Goal: Task Accomplishment & Management: Complete application form

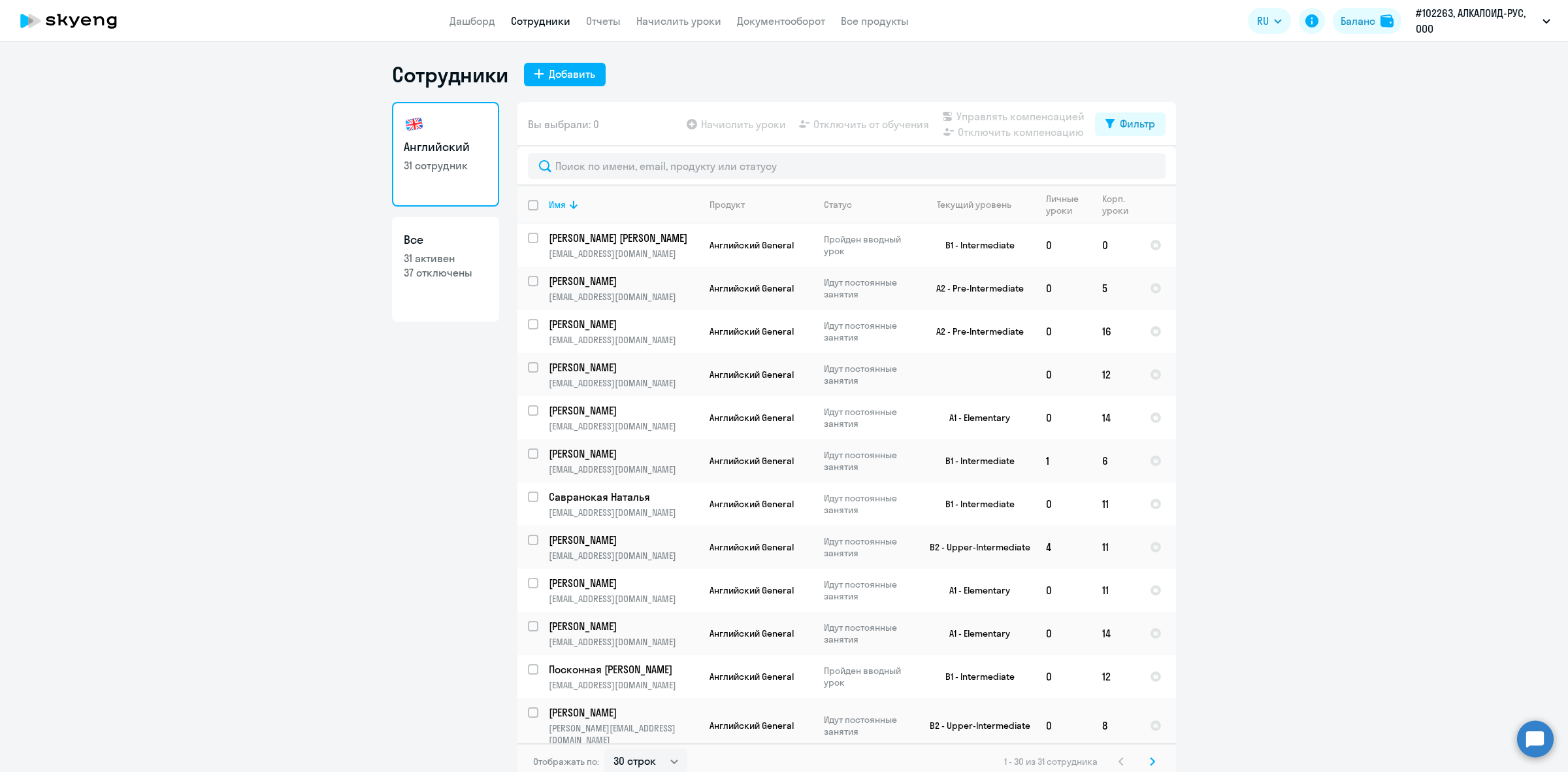
select select "30"
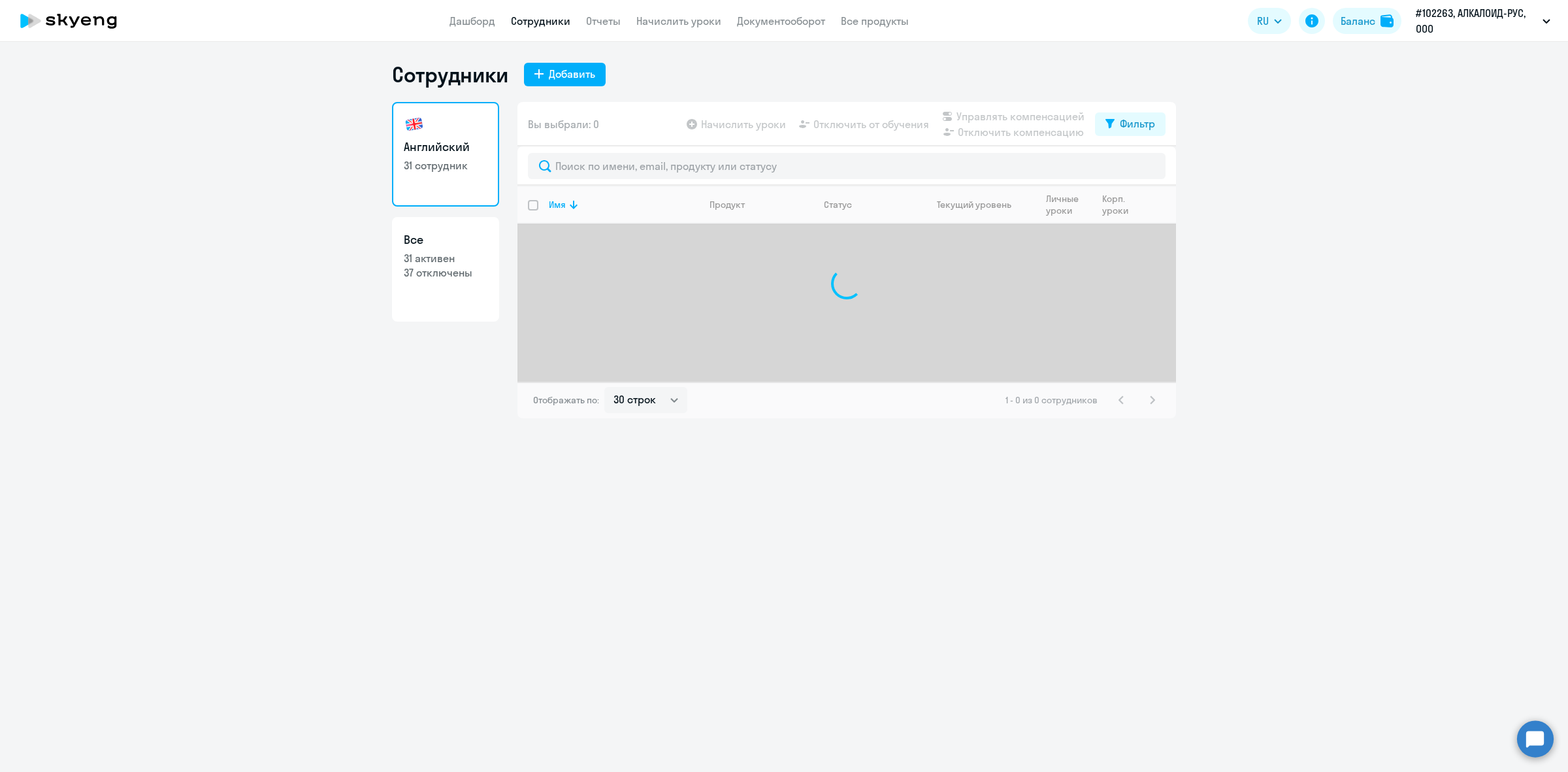
select select "30"
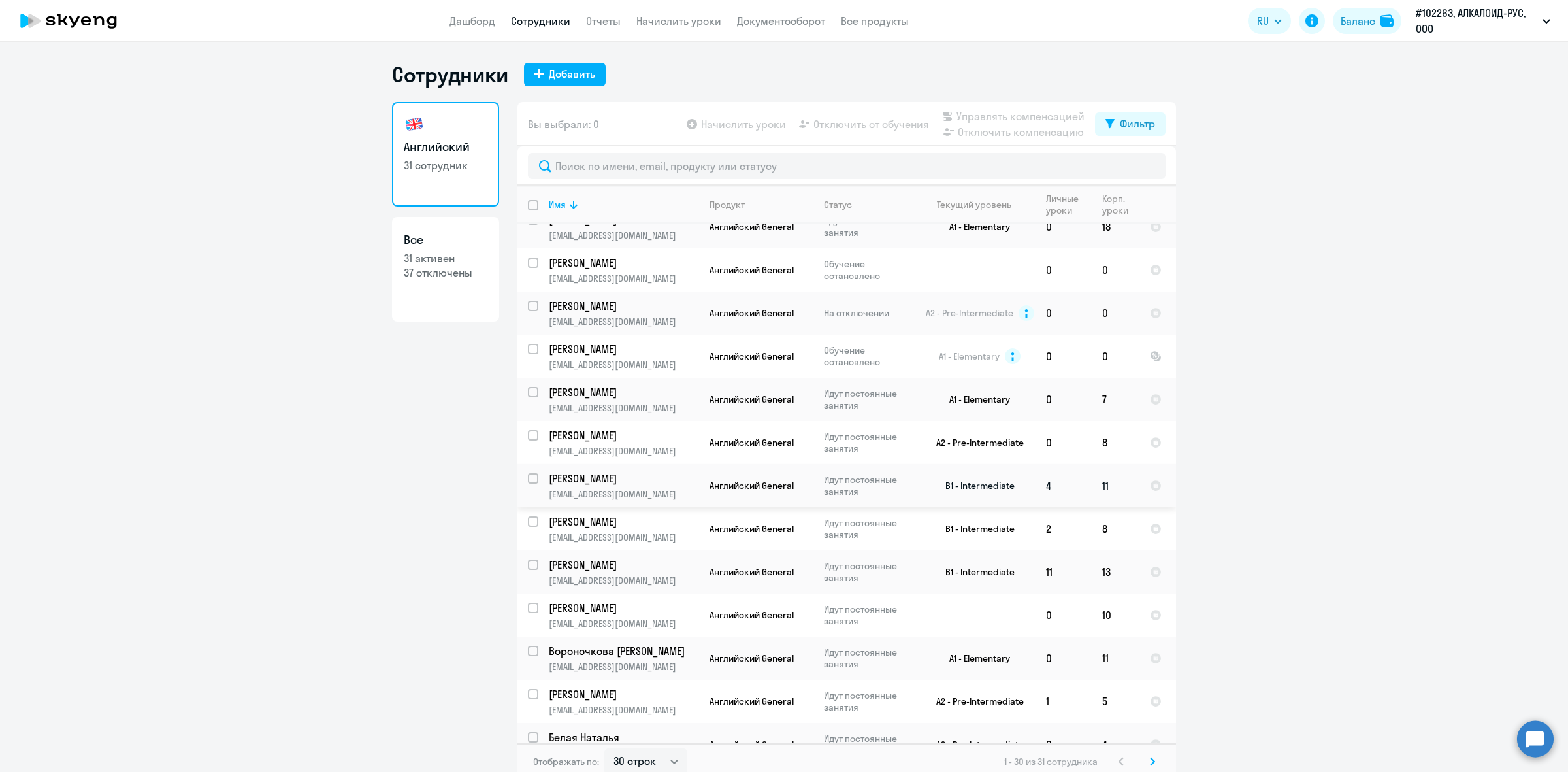
scroll to position [7, 0]
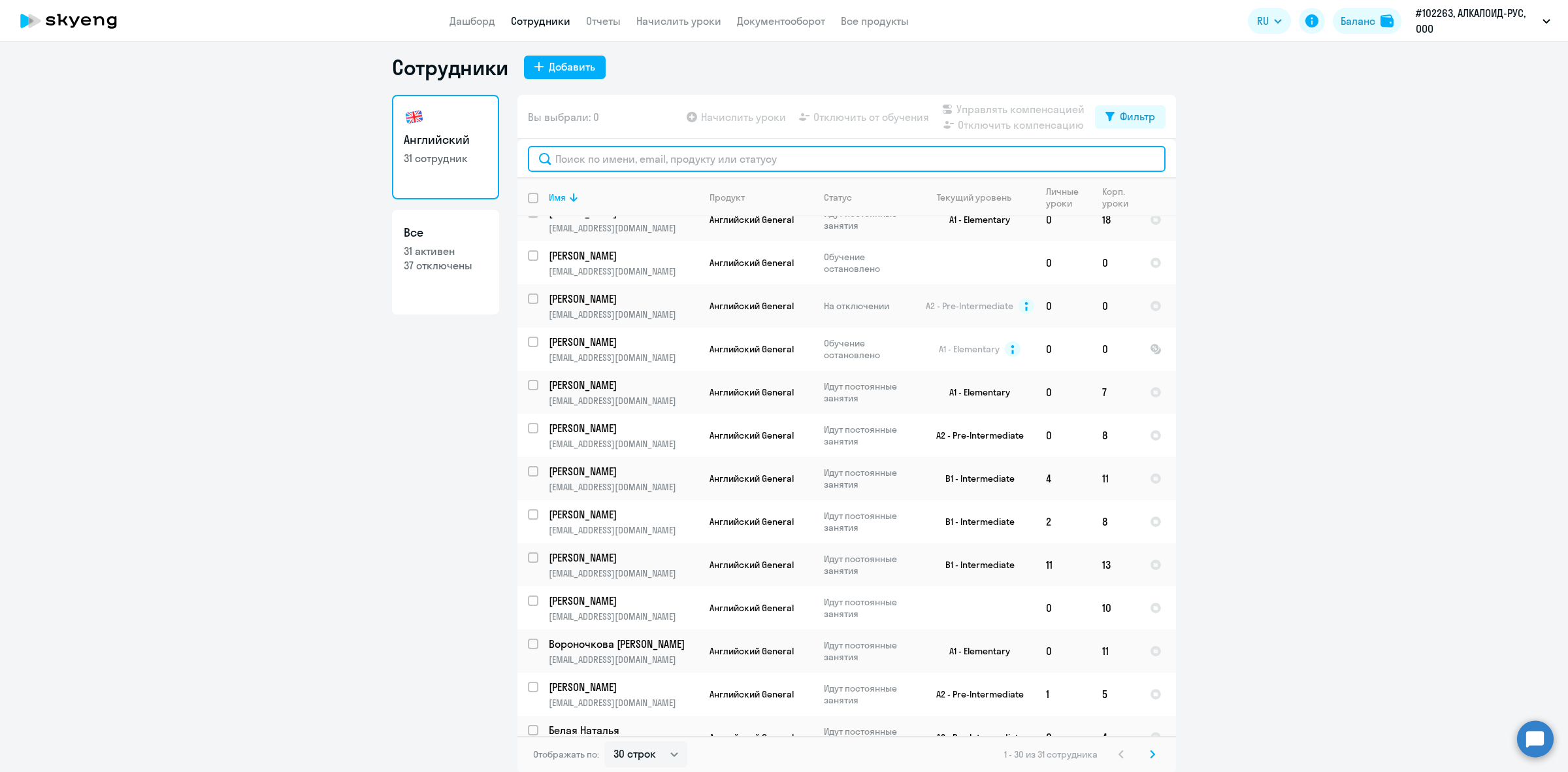
click at [635, 158] on input "text" at bounding box center [847, 159] width 638 height 26
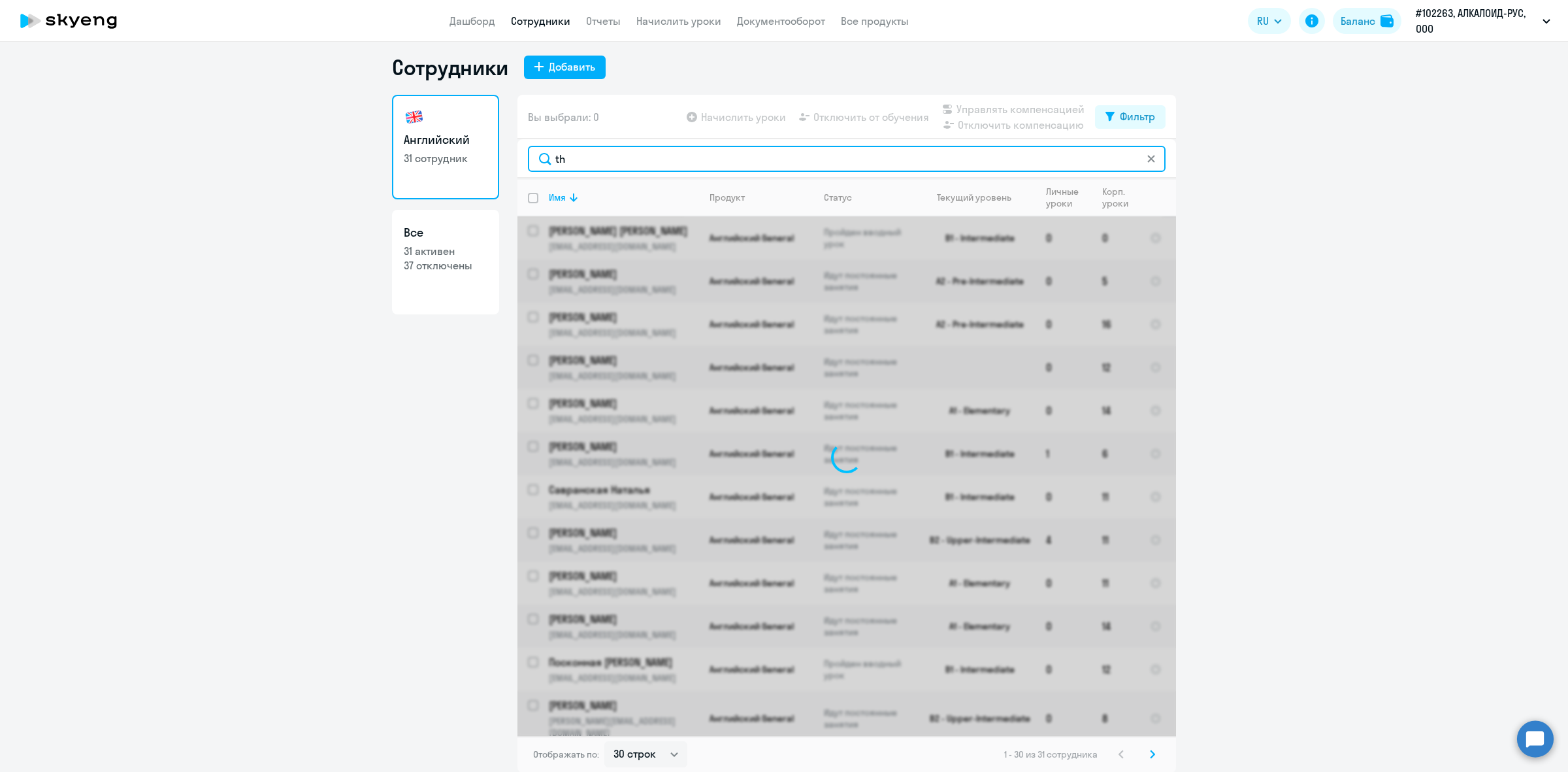
type input "t"
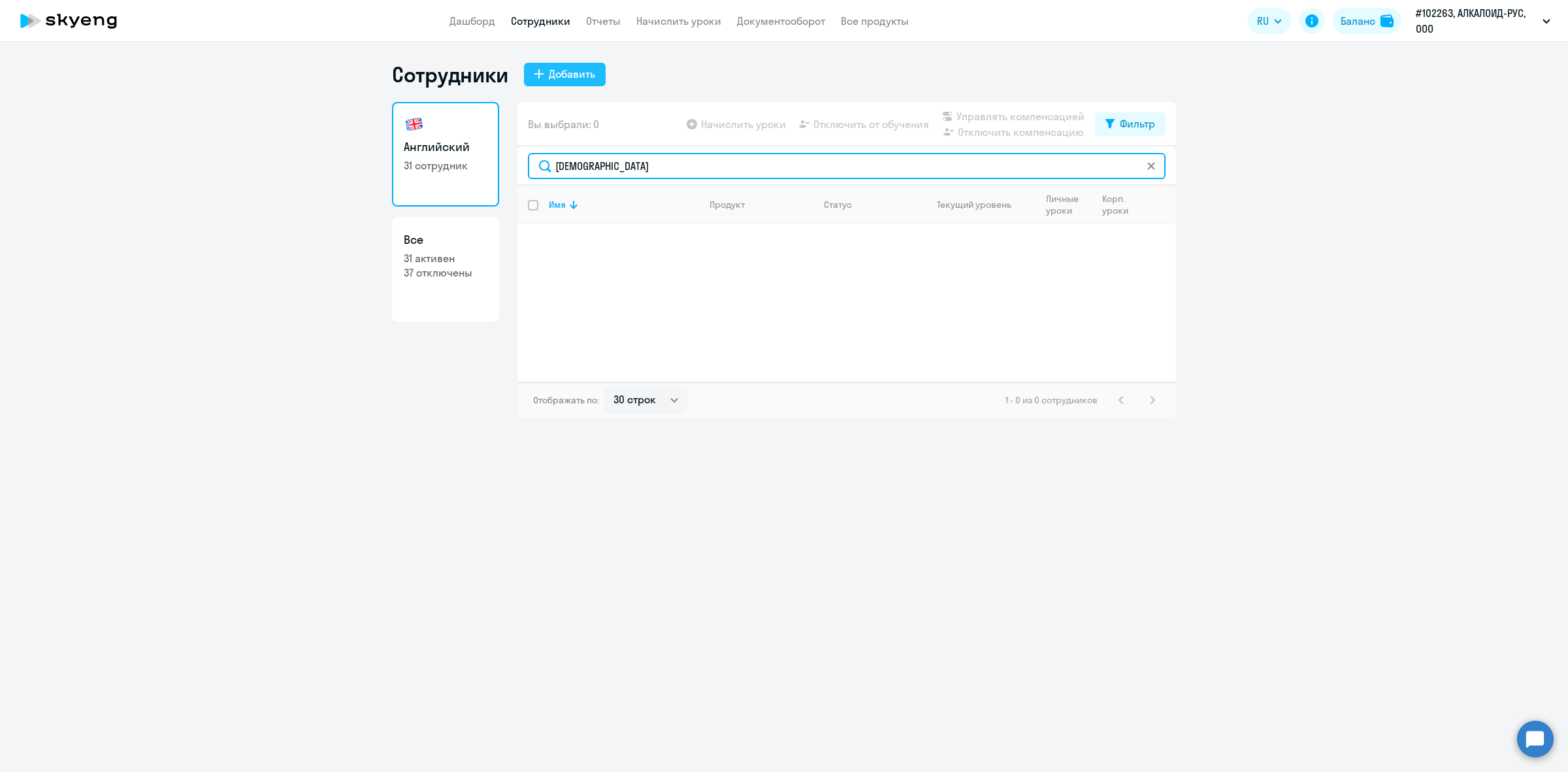
type input "[DEMOGRAPHIC_DATA]"
click at [580, 75] on div "Добавить" at bounding box center [571, 73] width 46 height 15
select select "english_adult_not_native_speaker"
select select "3"
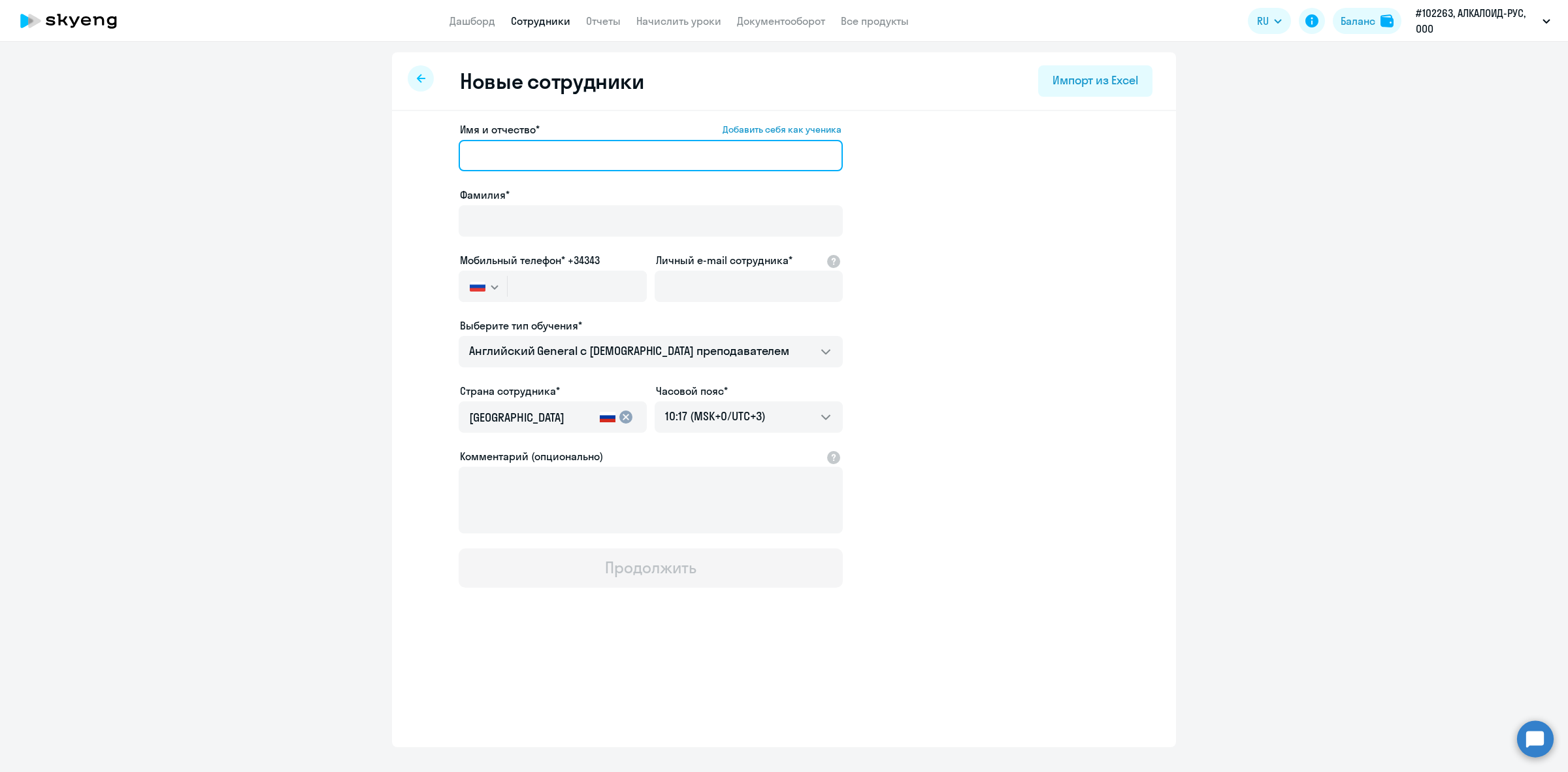
click at [526, 161] on input "Имя и отчество* Добавить себя как ученика" at bounding box center [651, 155] width 384 height 32
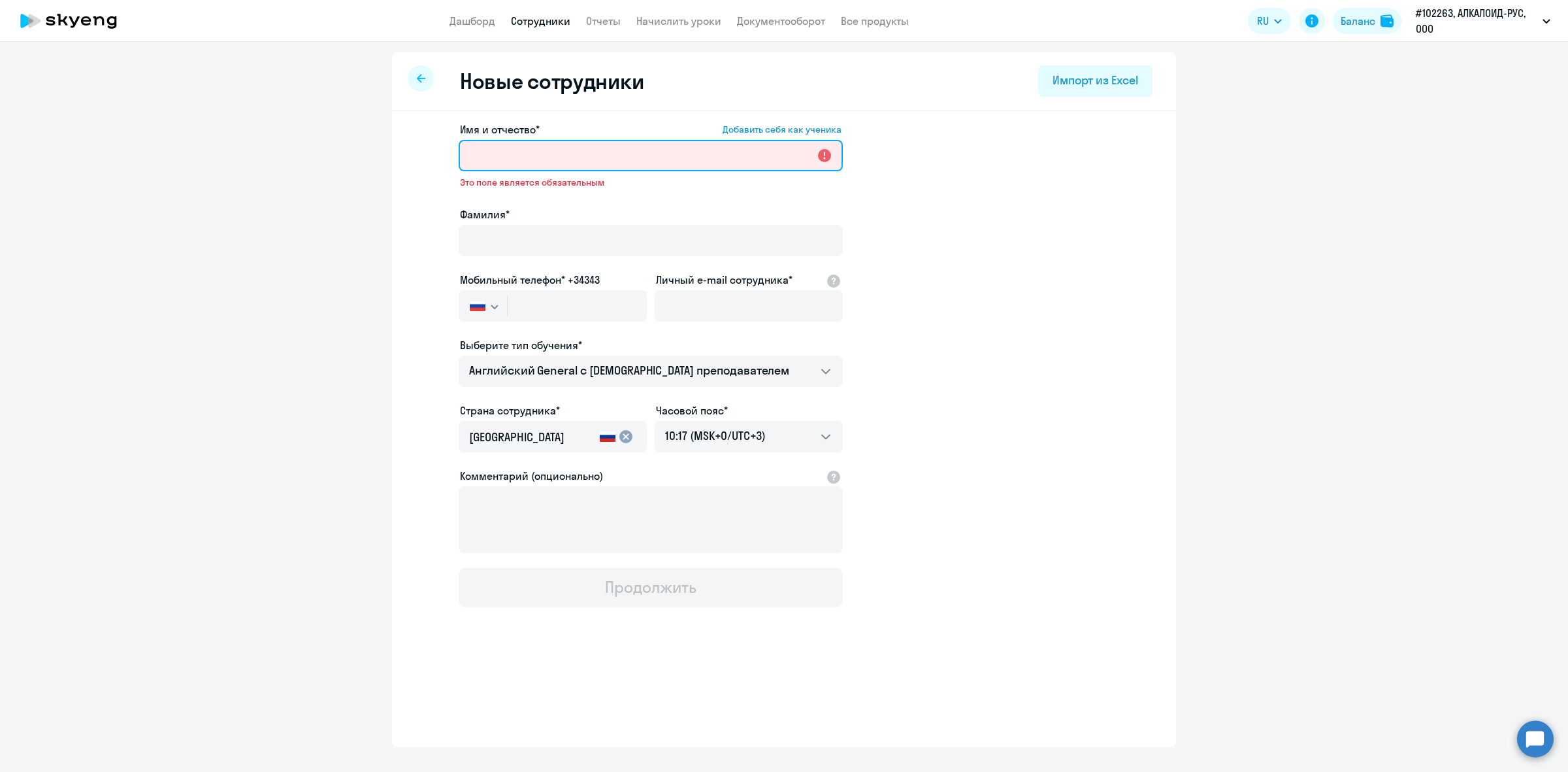
click at [645, 158] on input "Имя и отчество* Добавить себя как ученика" at bounding box center [651, 155] width 384 height 32
paste input "[PERSON_NAME]"
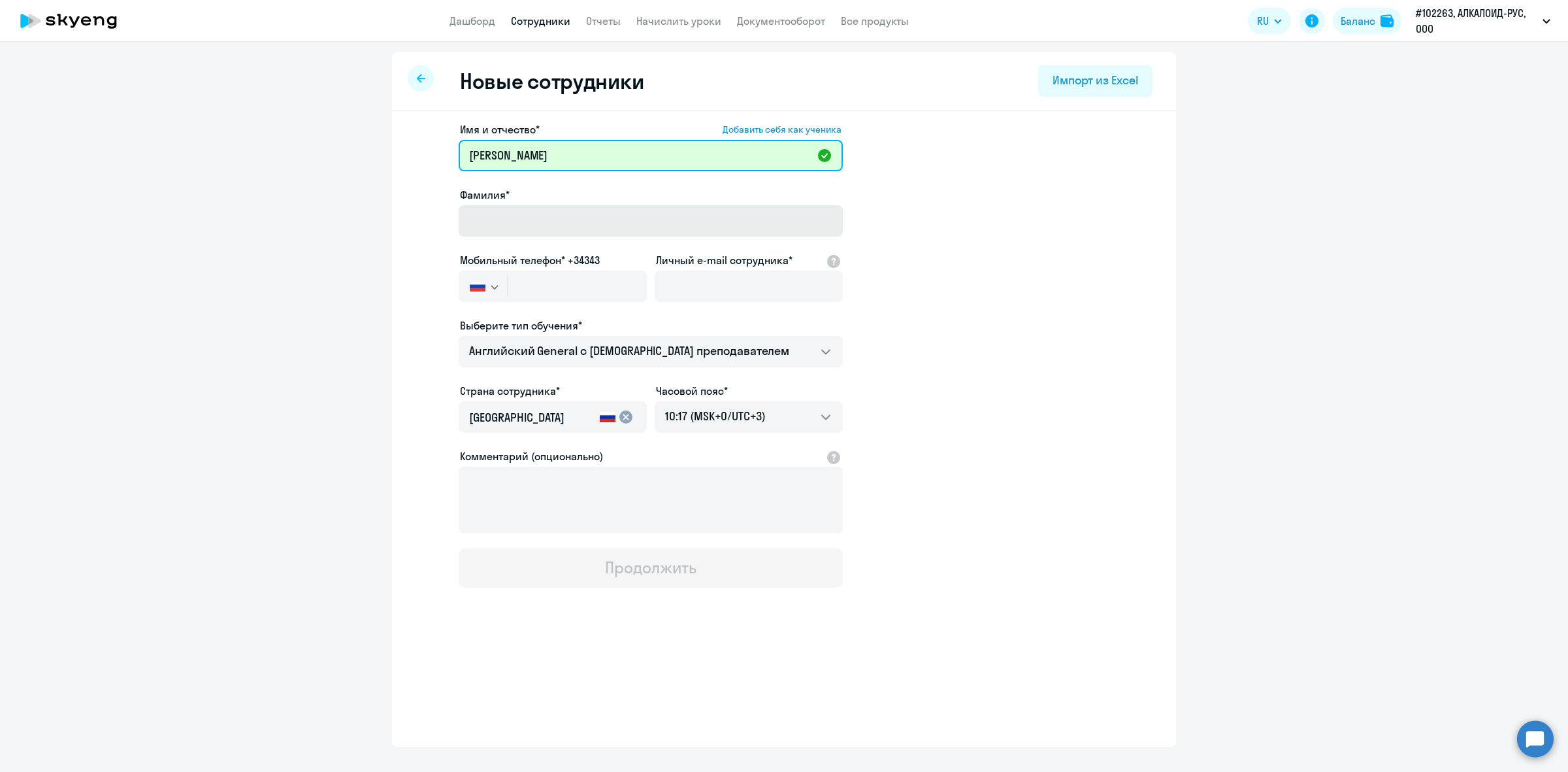
type input "[PERSON_NAME]"
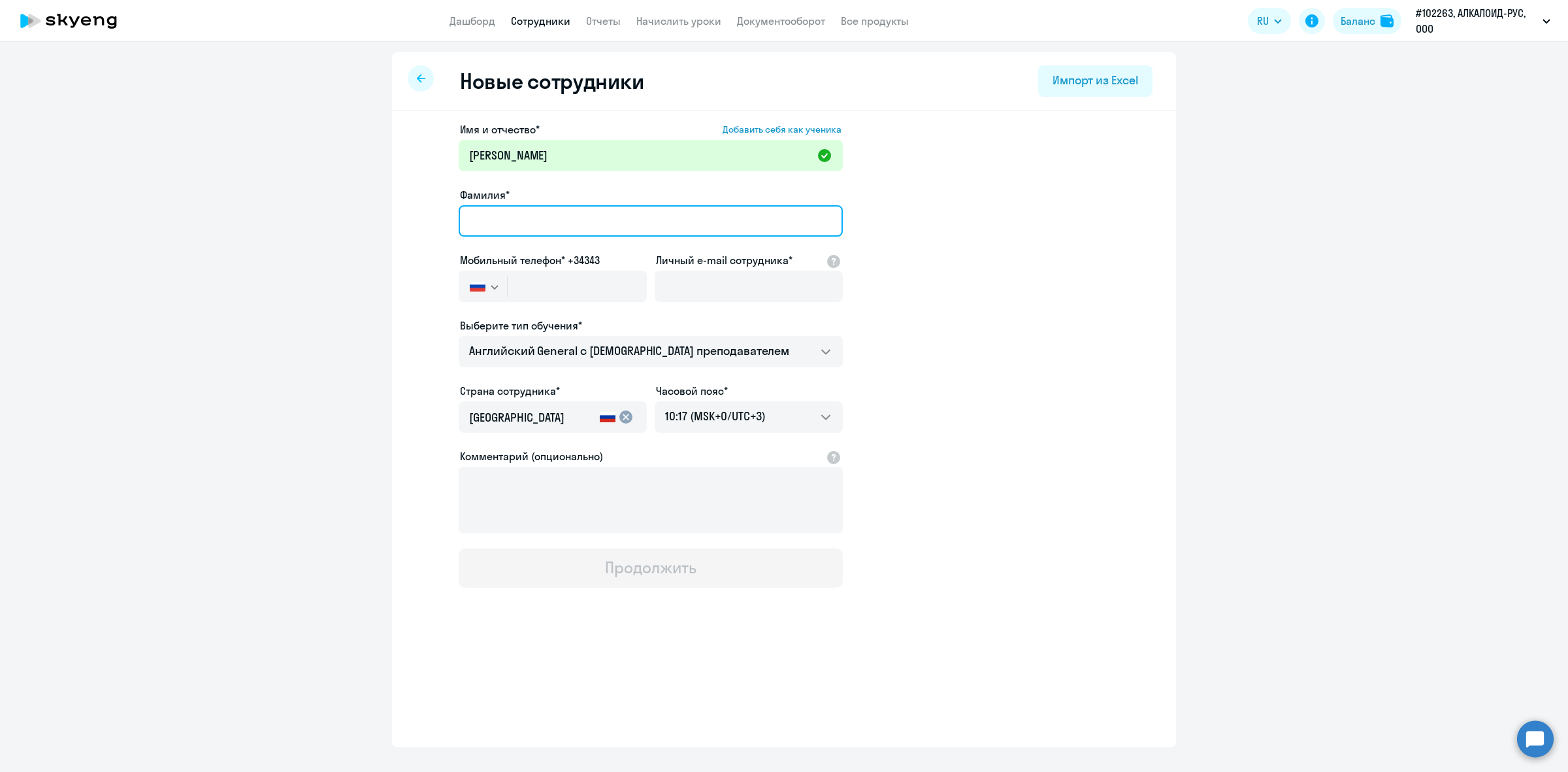
click at [590, 212] on input "Фамилия*" at bounding box center [651, 221] width 384 height 32
type input "[PERSON_NAME]"
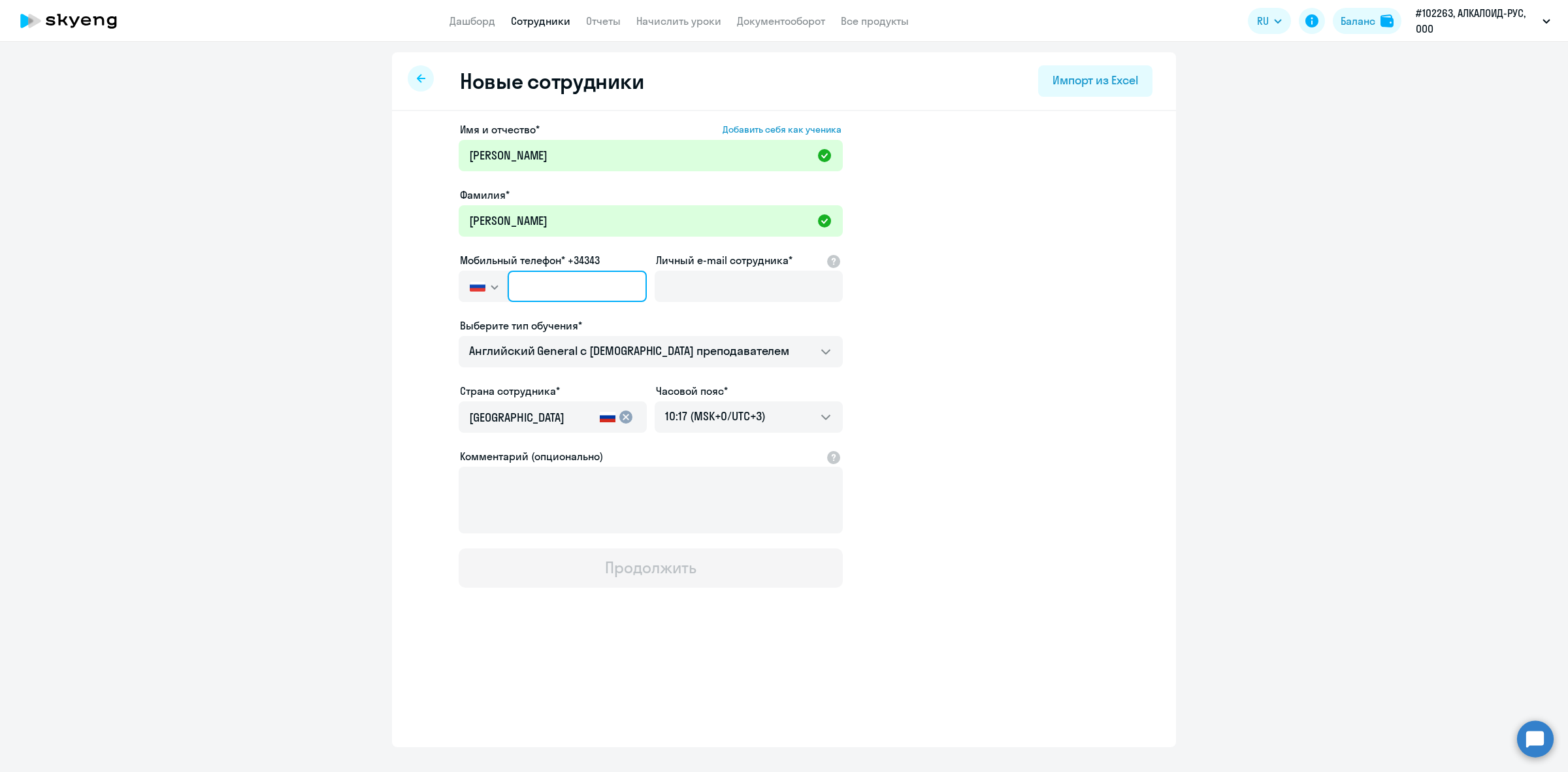
click at [526, 271] on input "text" at bounding box center [577, 286] width 139 height 32
paste input "[PHONE_NUMBER]"
type input "[PHONE_NUMBER]"
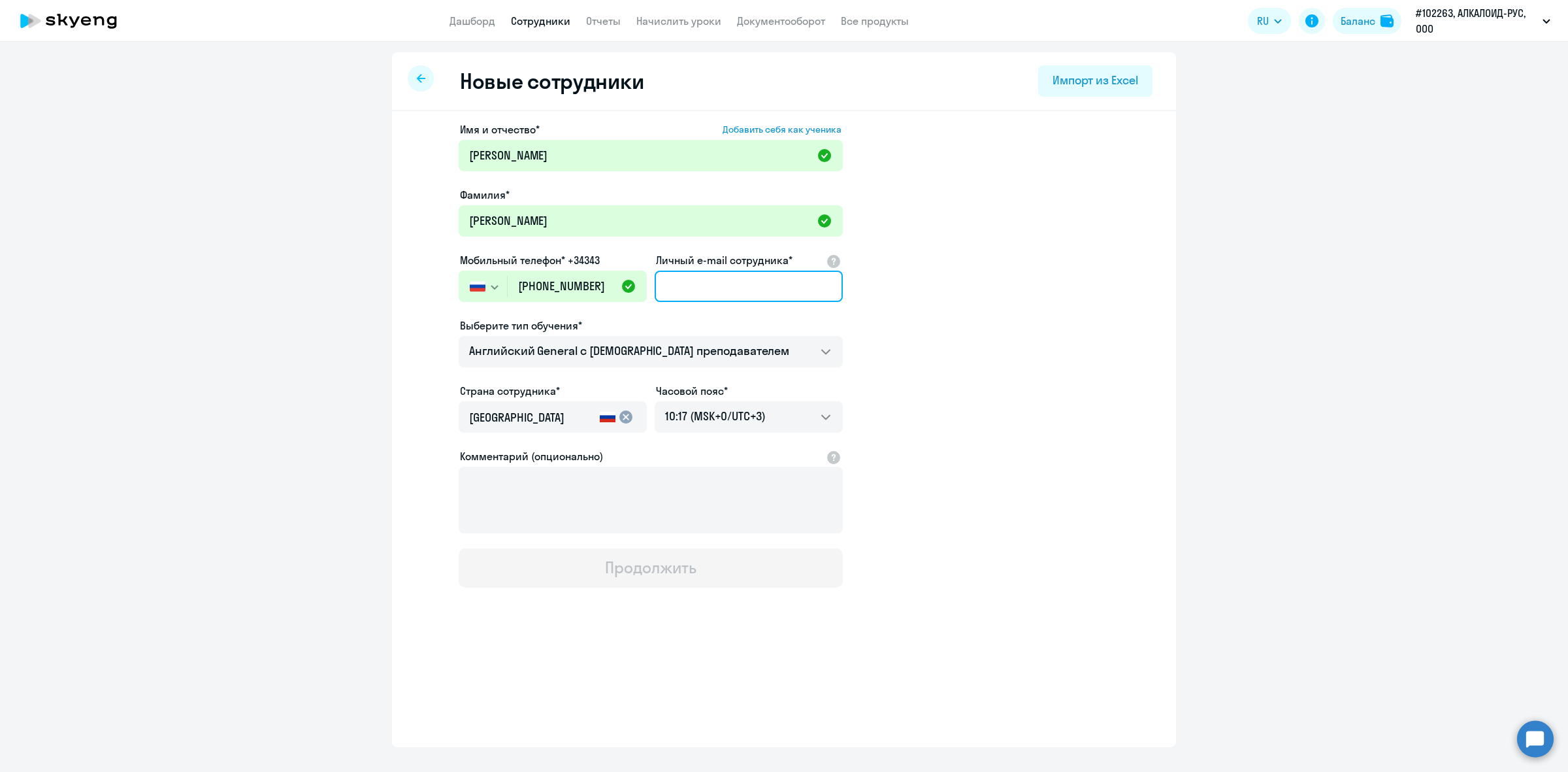
drag, startPoint x: 693, startPoint y: 298, endPoint x: 692, endPoint y: 291, distance: 7.1
click at [693, 298] on input "Личный e-mail сотрудника*" at bounding box center [749, 286] width 188 height 32
paste input "[EMAIL_ADDRESS][DOMAIN_NAME]"
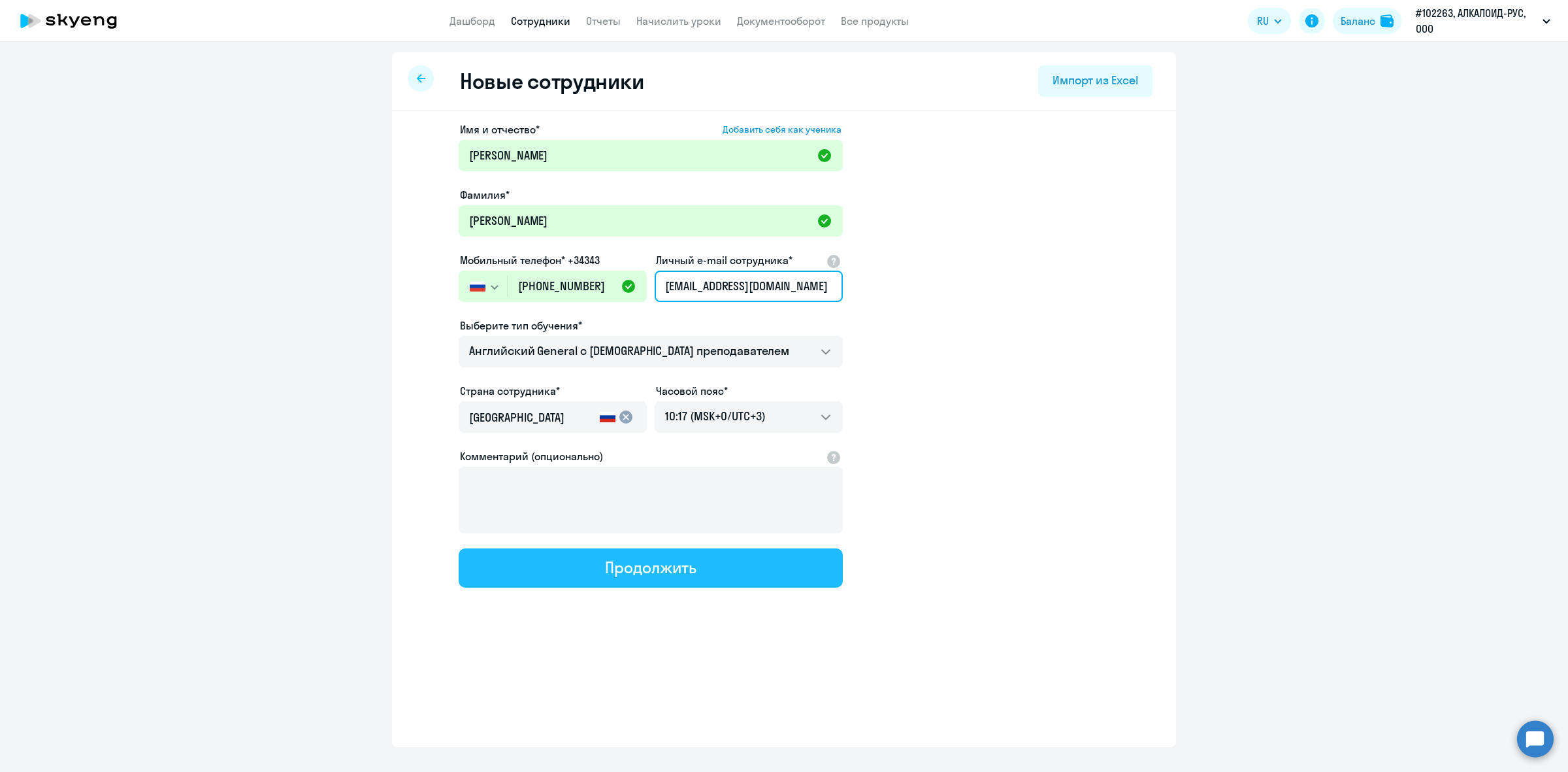
type input "[EMAIL_ADDRESS][DOMAIN_NAME]"
click at [642, 567] on div "Продолжить" at bounding box center [650, 567] width 91 height 21
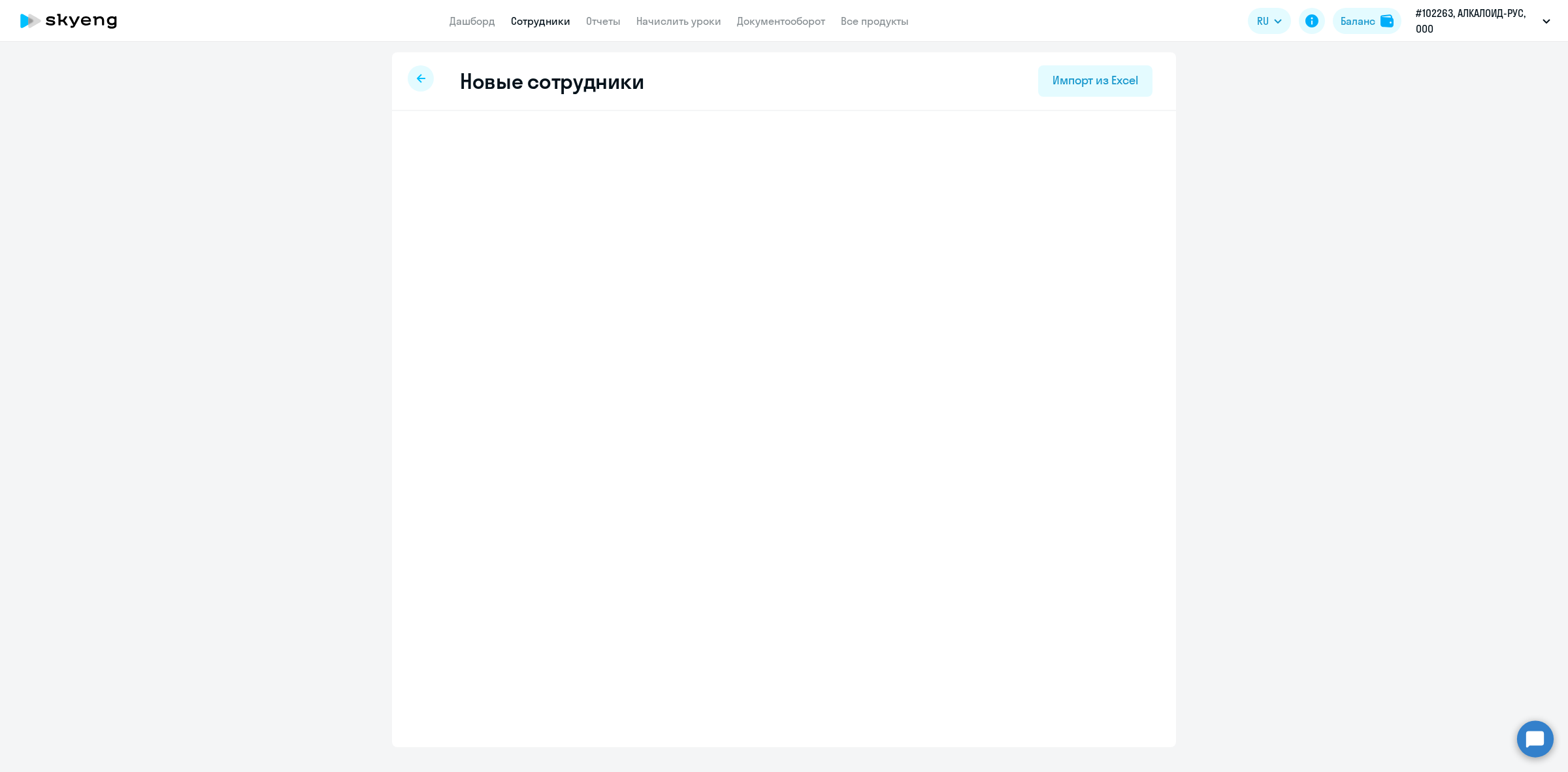
select select "english_adult_not_native_speaker"
select select "3"
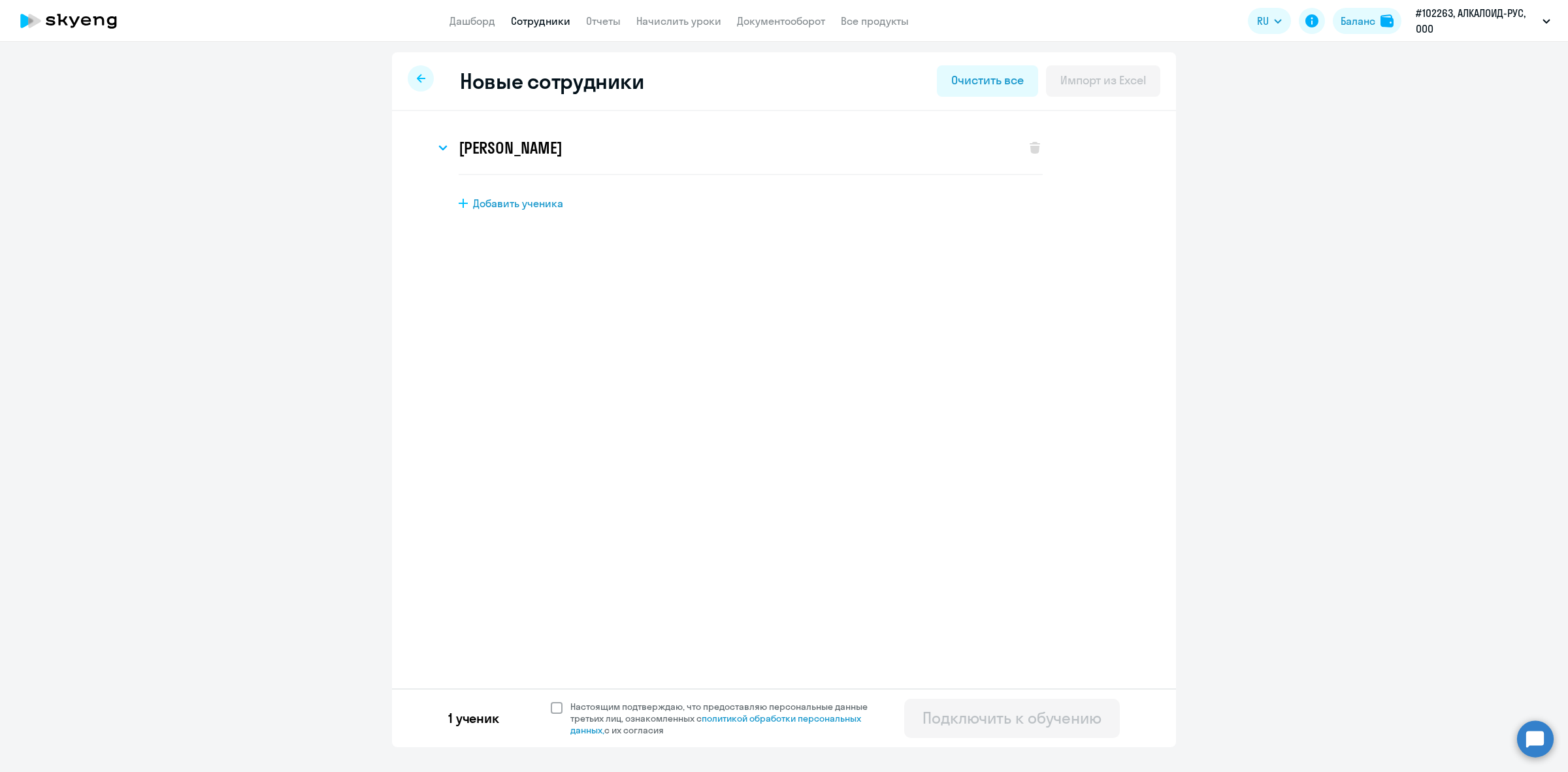
click at [563, 707] on span "Настоящим подтверждаю, что предоставляю персональные данные третьих лиц, ознако…" at bounding box center [723, 718] width 321 height 36
click at [551, 701] on input "Настоящим подтверждаю, что предоставляю персональные данные третьих лиц, ознако…" at bounding box center [550, 700] width 1 height 1
checkbox input "true"
click at [980, 727] on div "Подключить к обучению" at bounding box center [1012, 718] width 179 height 21
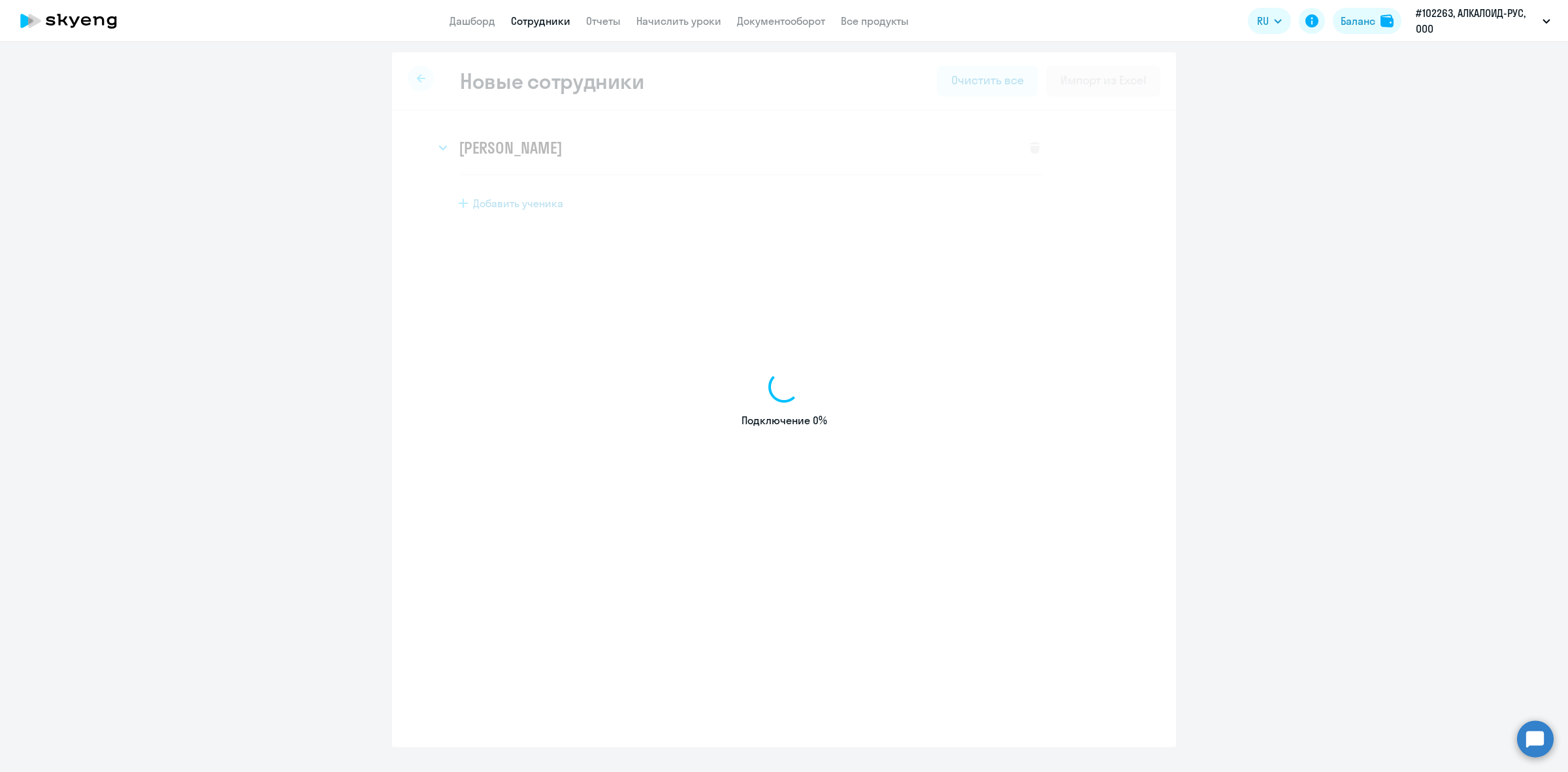
select select "english_adult_not_native_speaker"
select select "3"
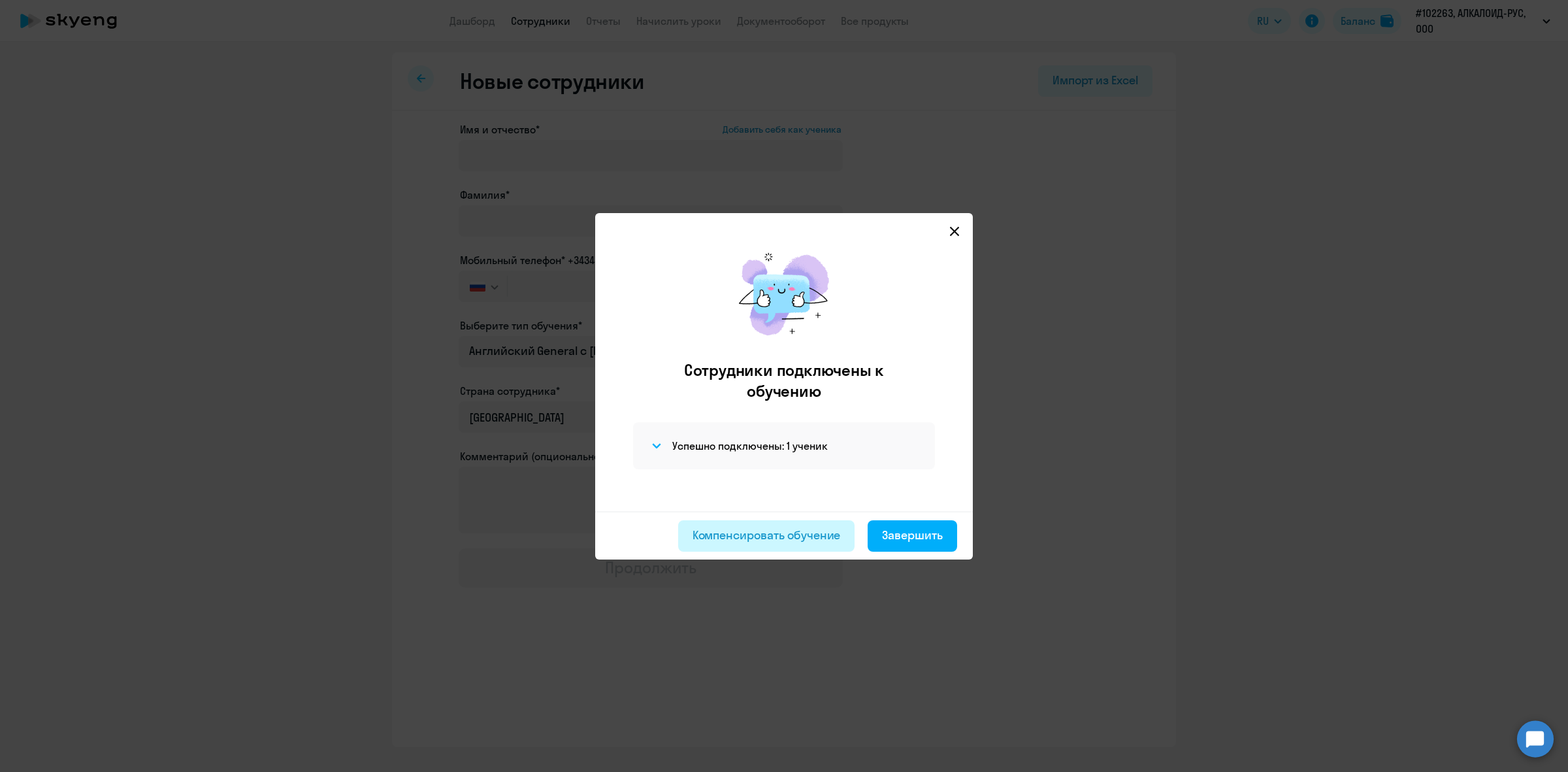
click at [762, 531] on div "Компенсировать обучение" at bounding box center [766, 535] width 148 height 17
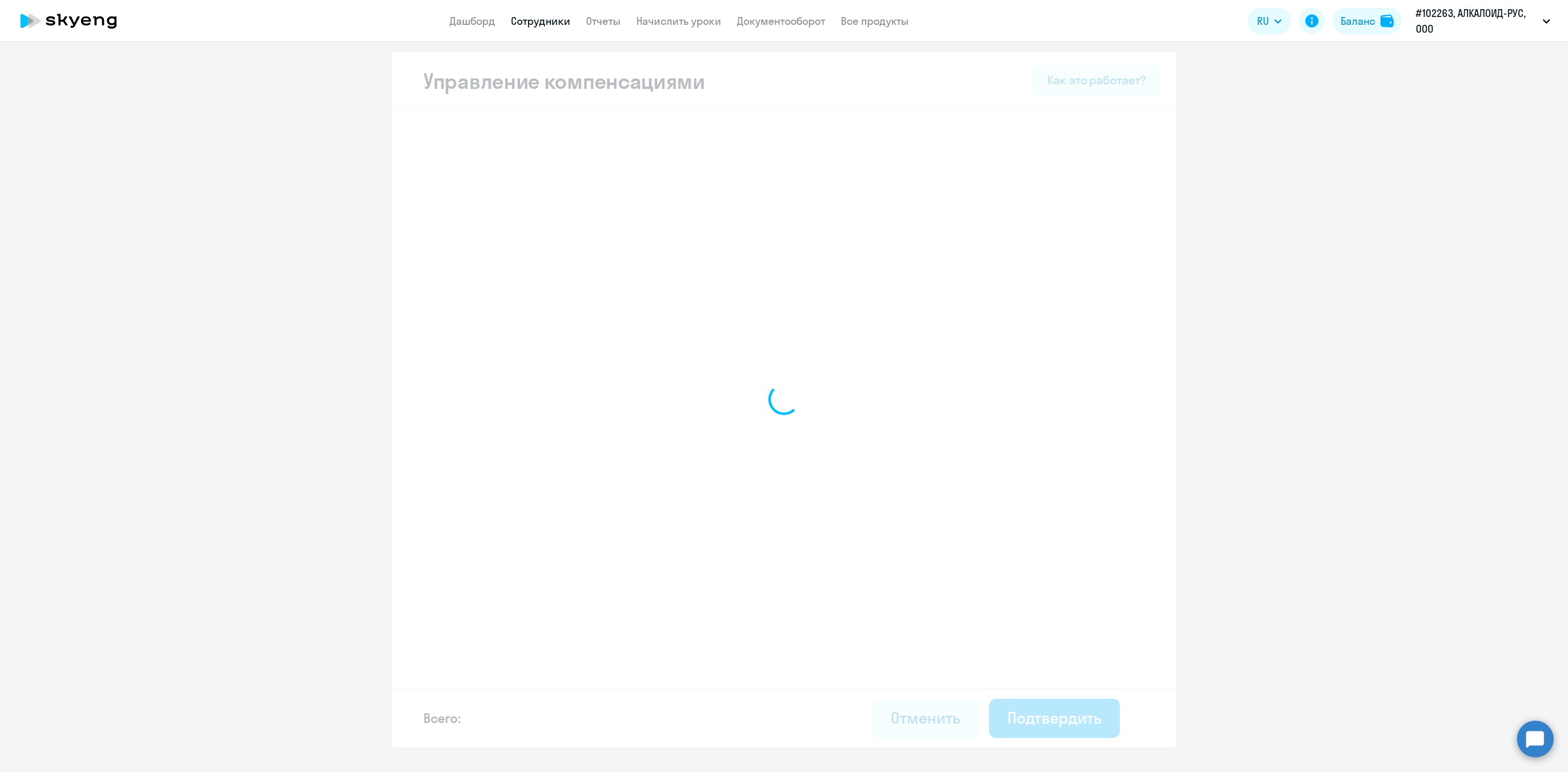
select select "MONTHLY"
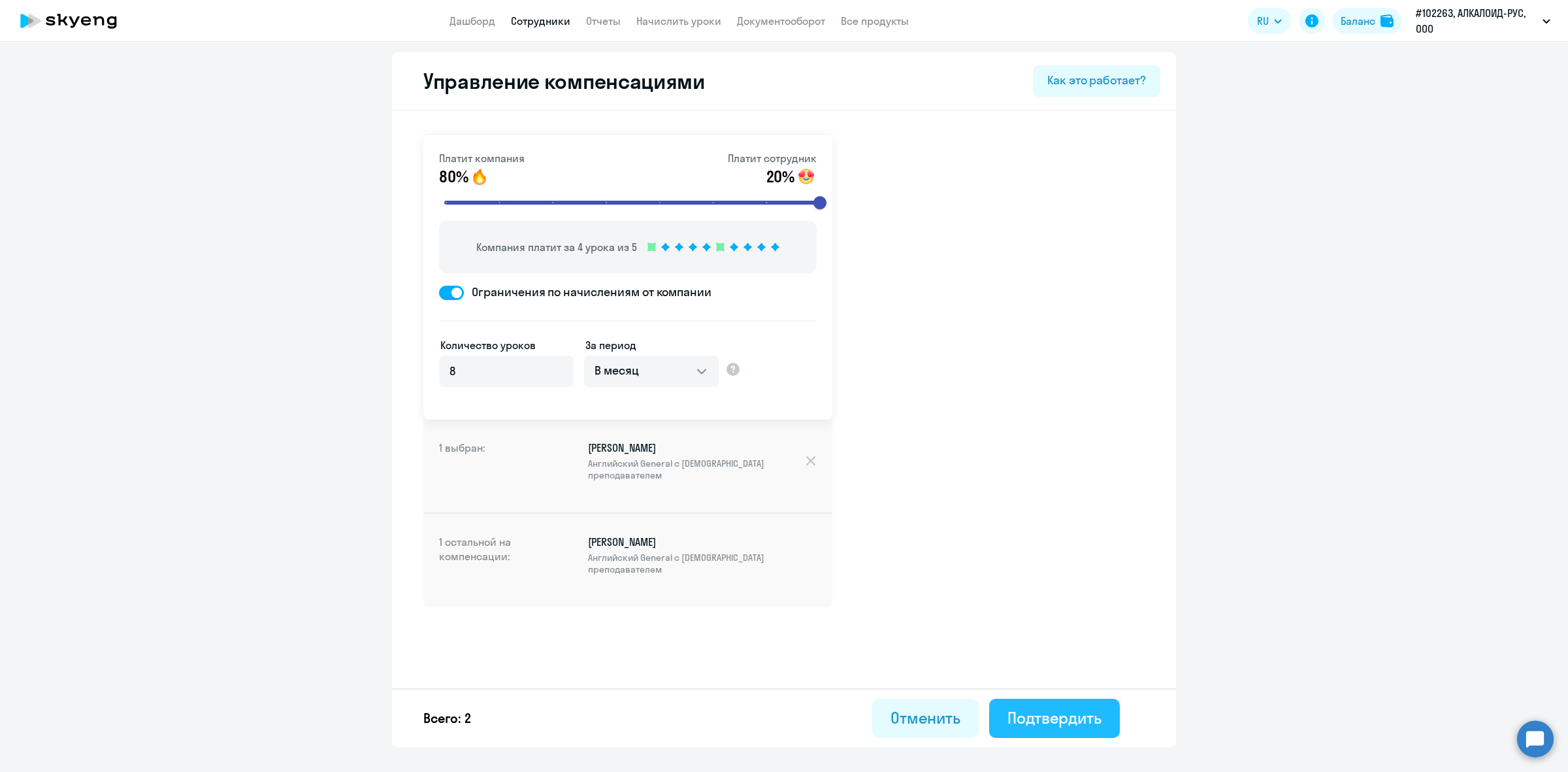
click at [1029, 711] on div "Подтвердить" at bounding box center [1054, 718] width 94 height 21
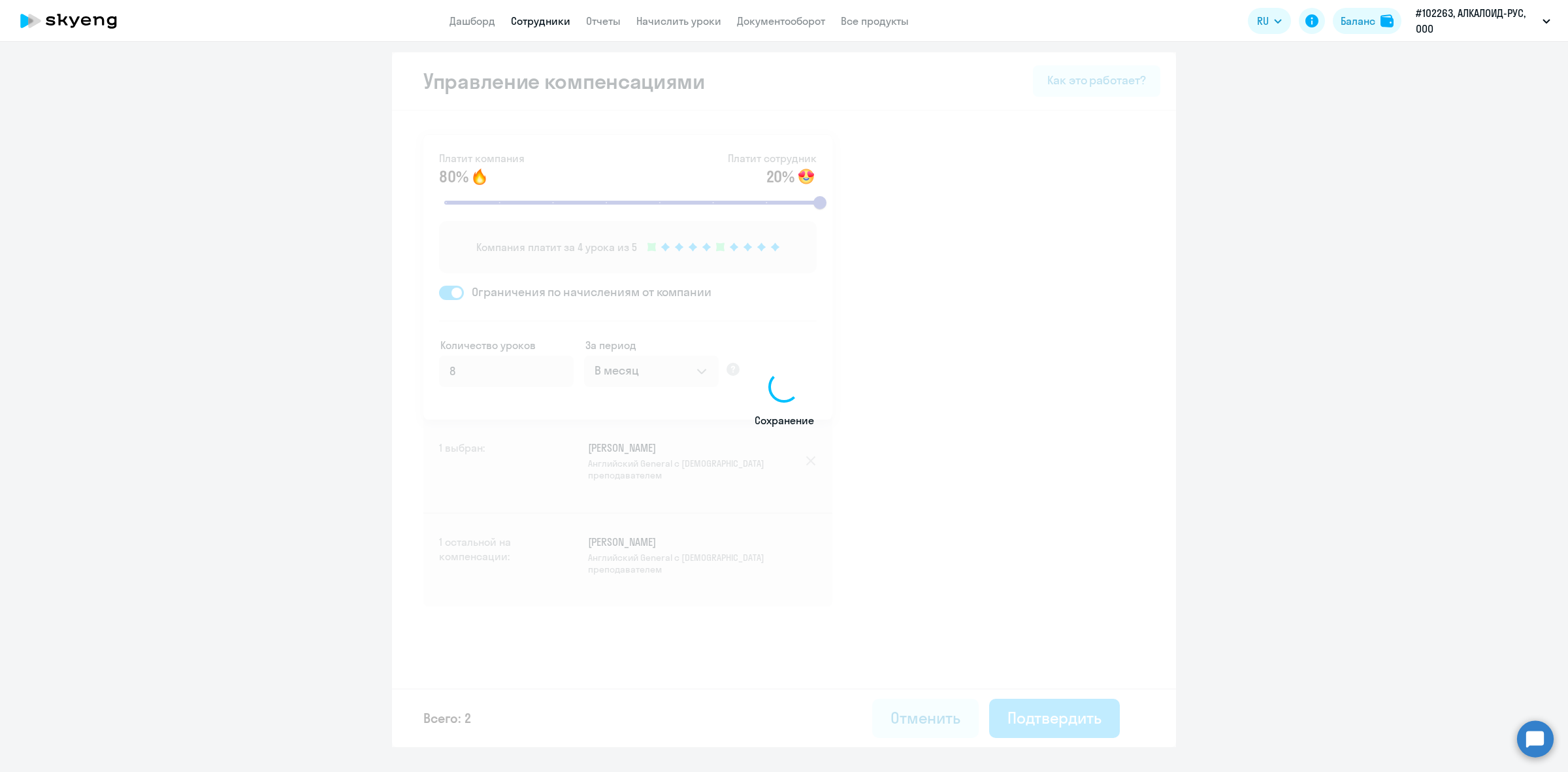
select select "30"
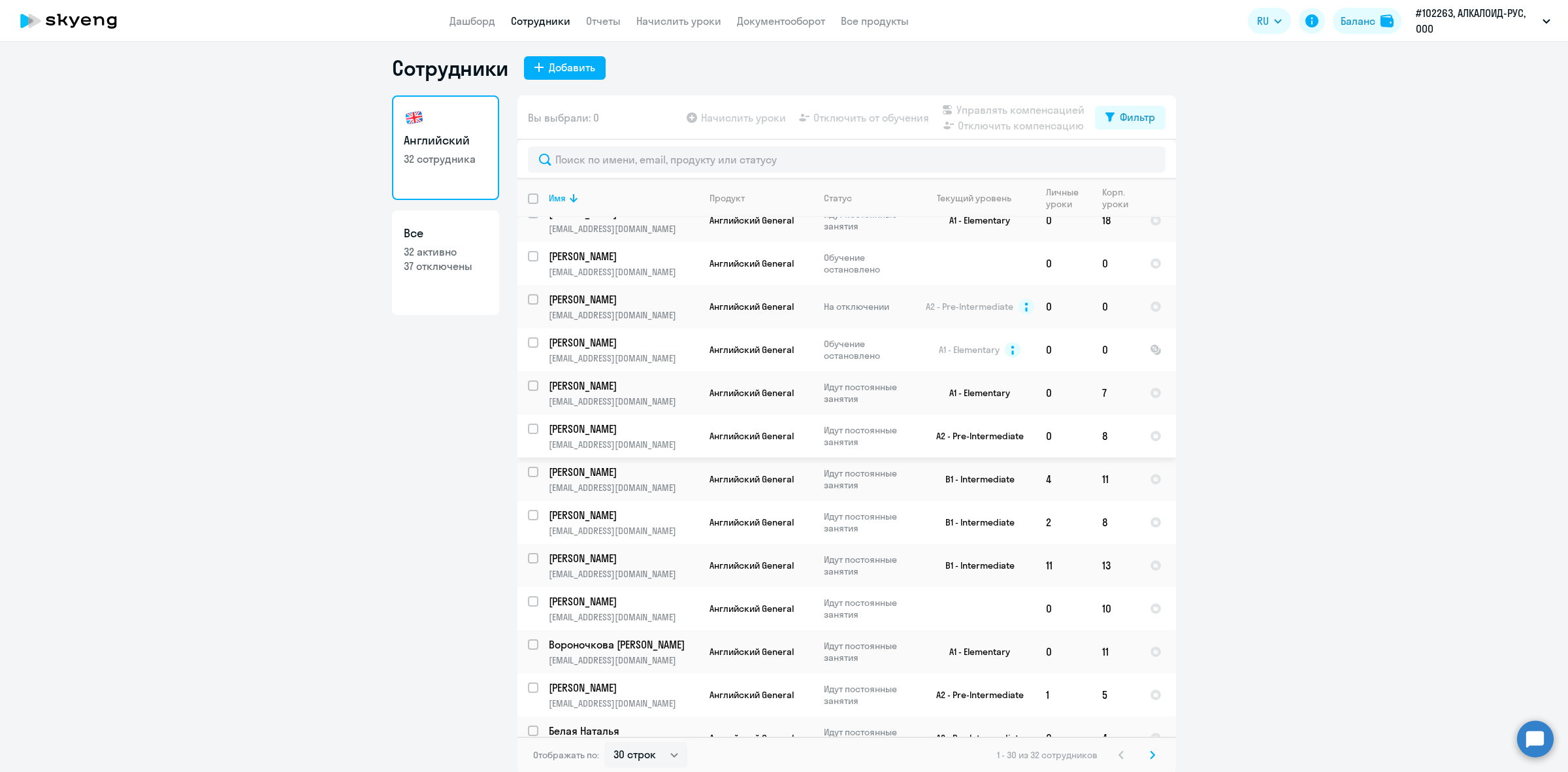
scroll to position [7, 0]
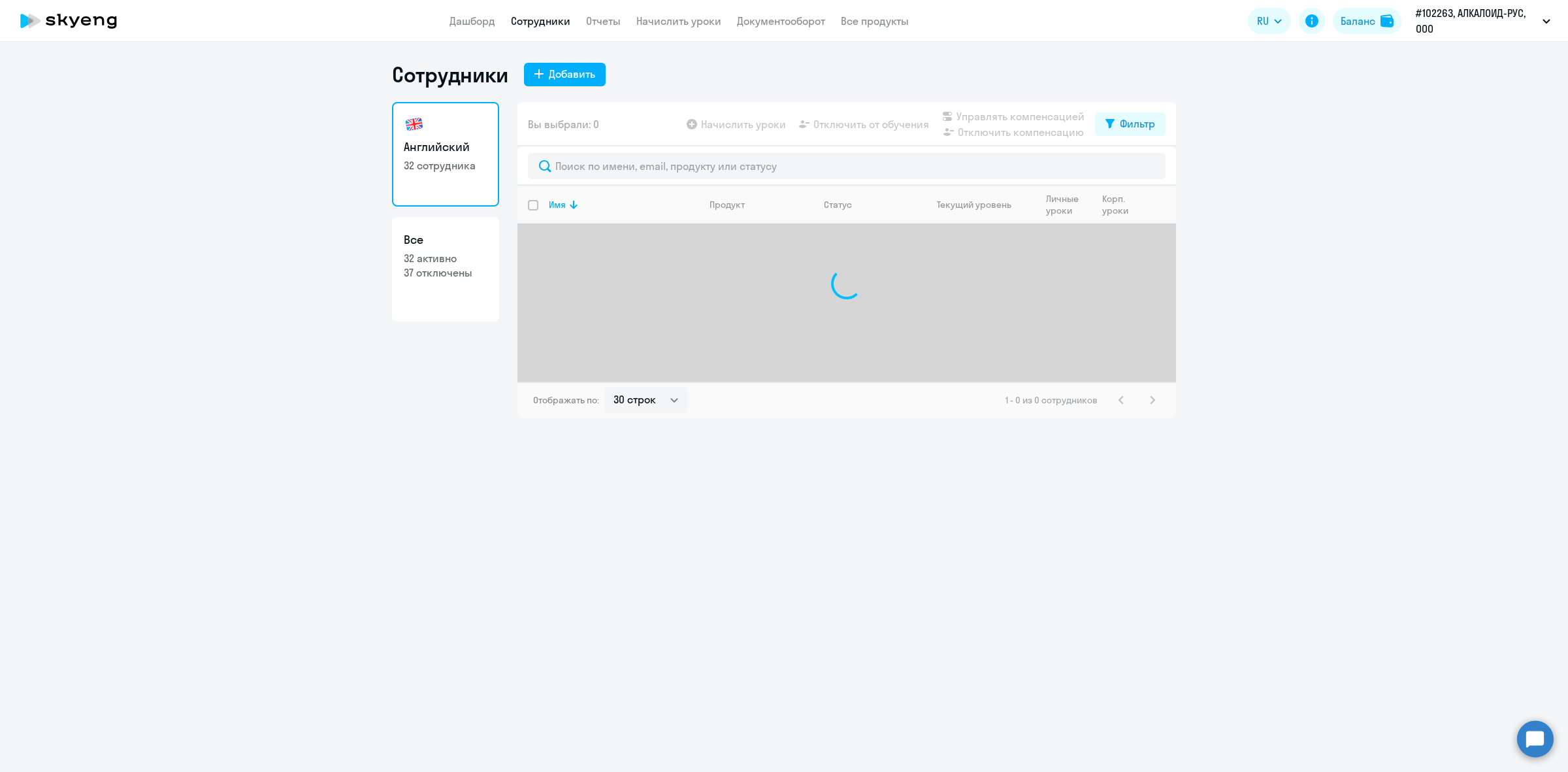
select select "30"
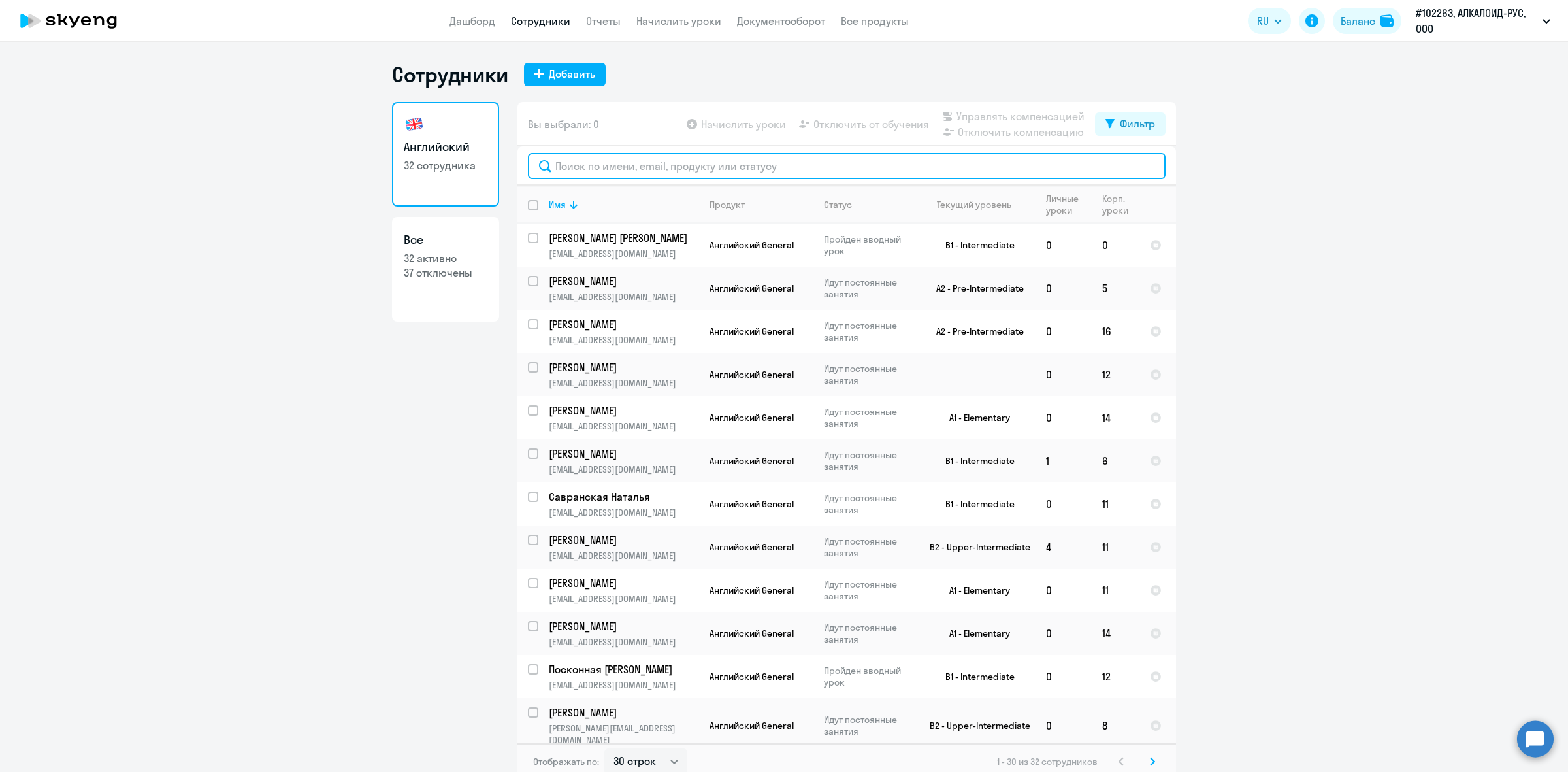
click at [582, 167] on input "text" at bounding box center [847, 166] width 638 height 26
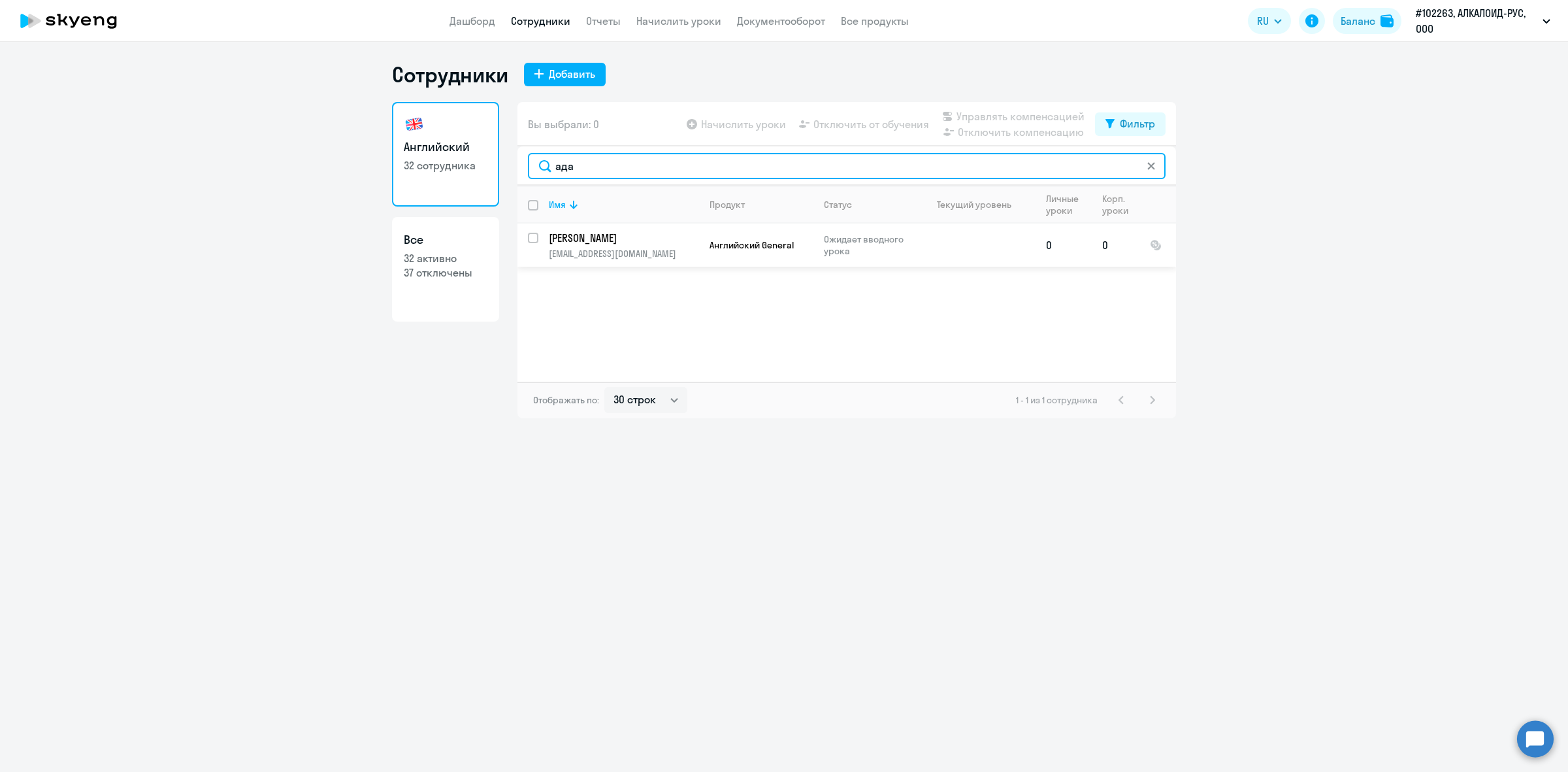
type input "ада"
click at [531, 237] on input "select row 42692134" at bounding box center [541, 245] width 26 height 26
checkbox input "true"
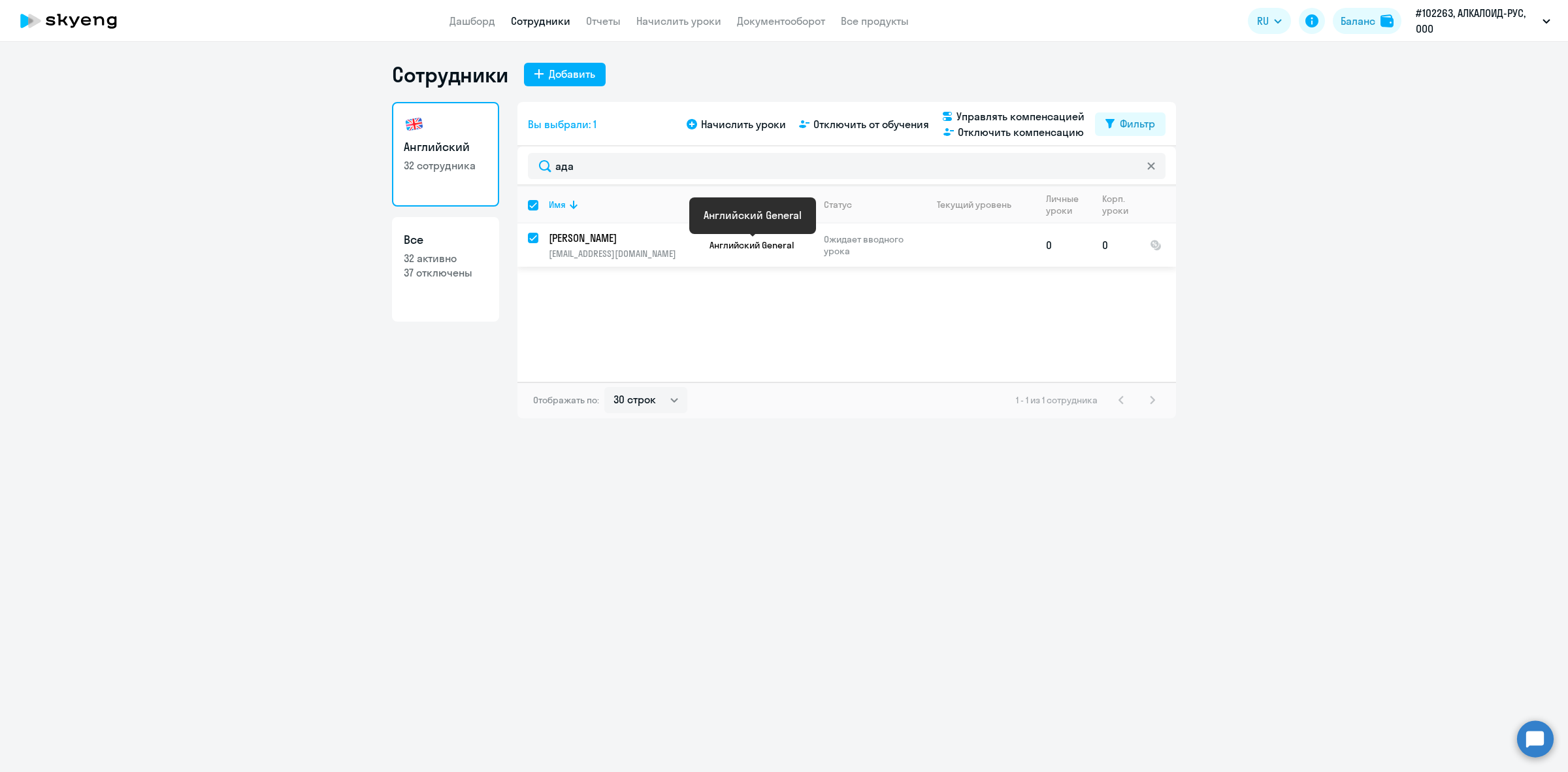
click at [743, 243] on span "Английский General" at bounding box center [752, 245] width 85 height 12
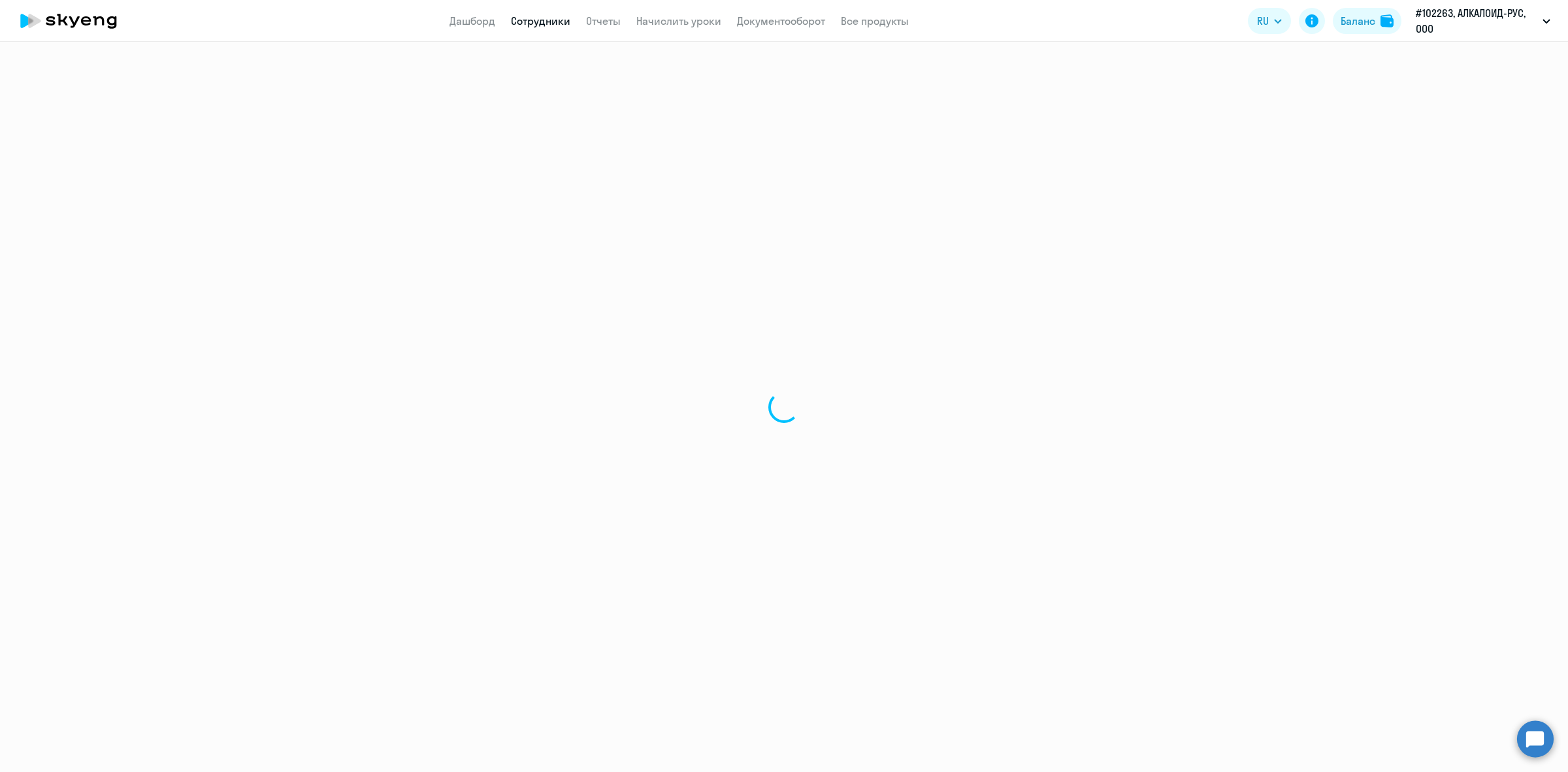
select select "english"
